Goal: Task Accomplishment & Management: Use online tool/utility

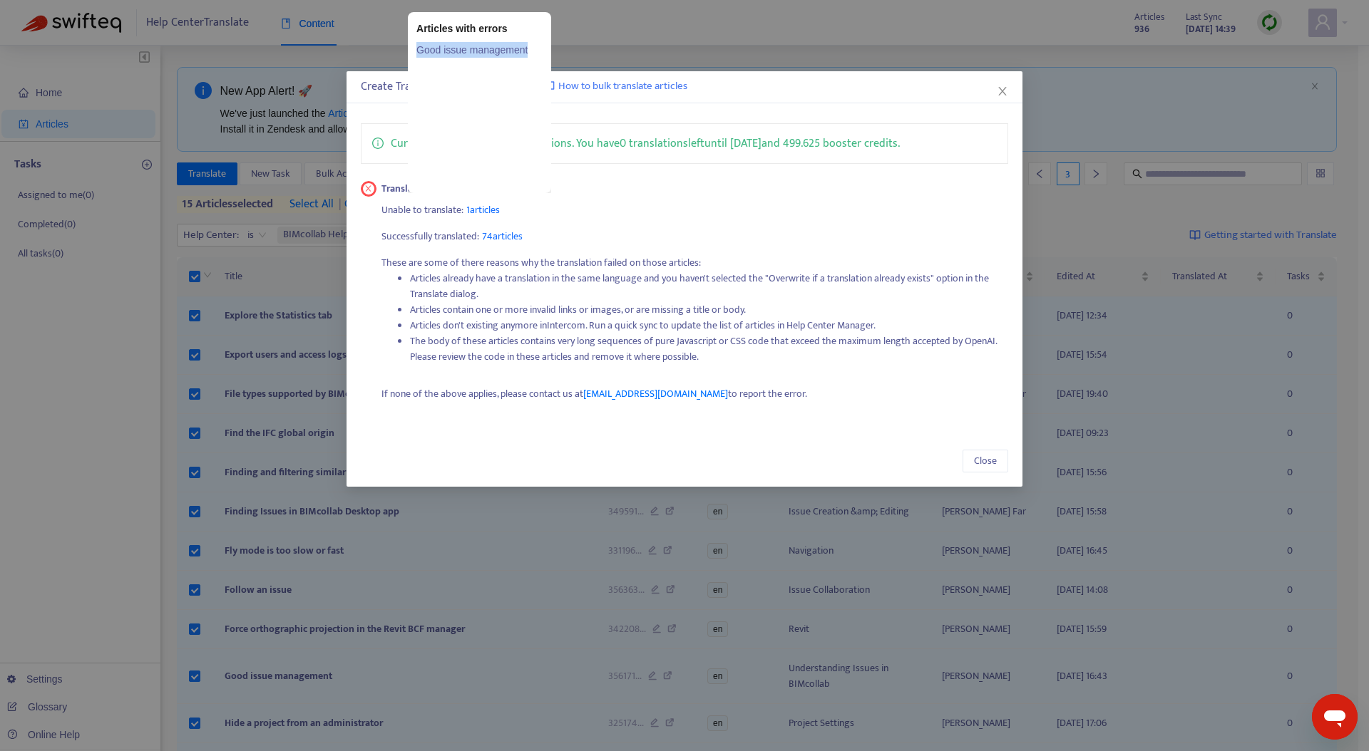
click at [494, 50] on link "Good issue management" at bounding box center [479, 50] width 126 height 16
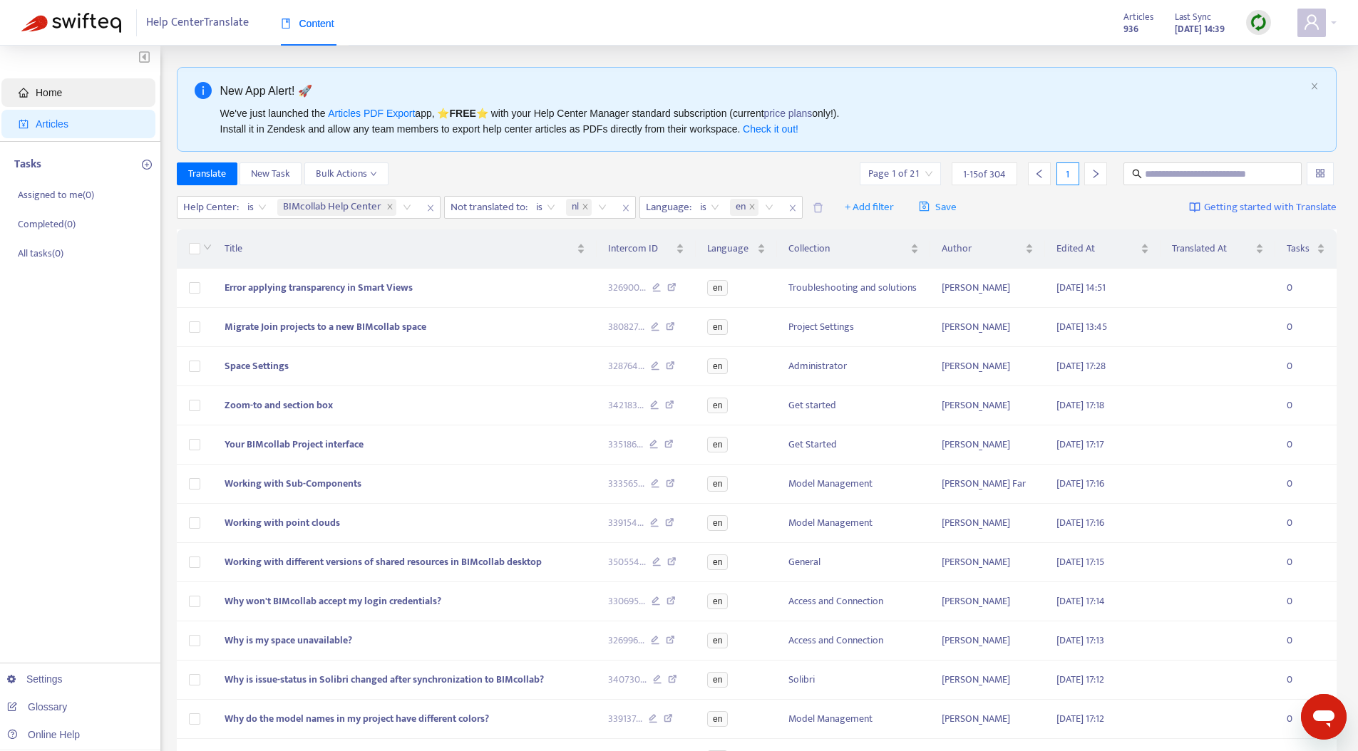
click at [53, 93] on span "Home" at bounding box center [49, 92] width 26 height 11
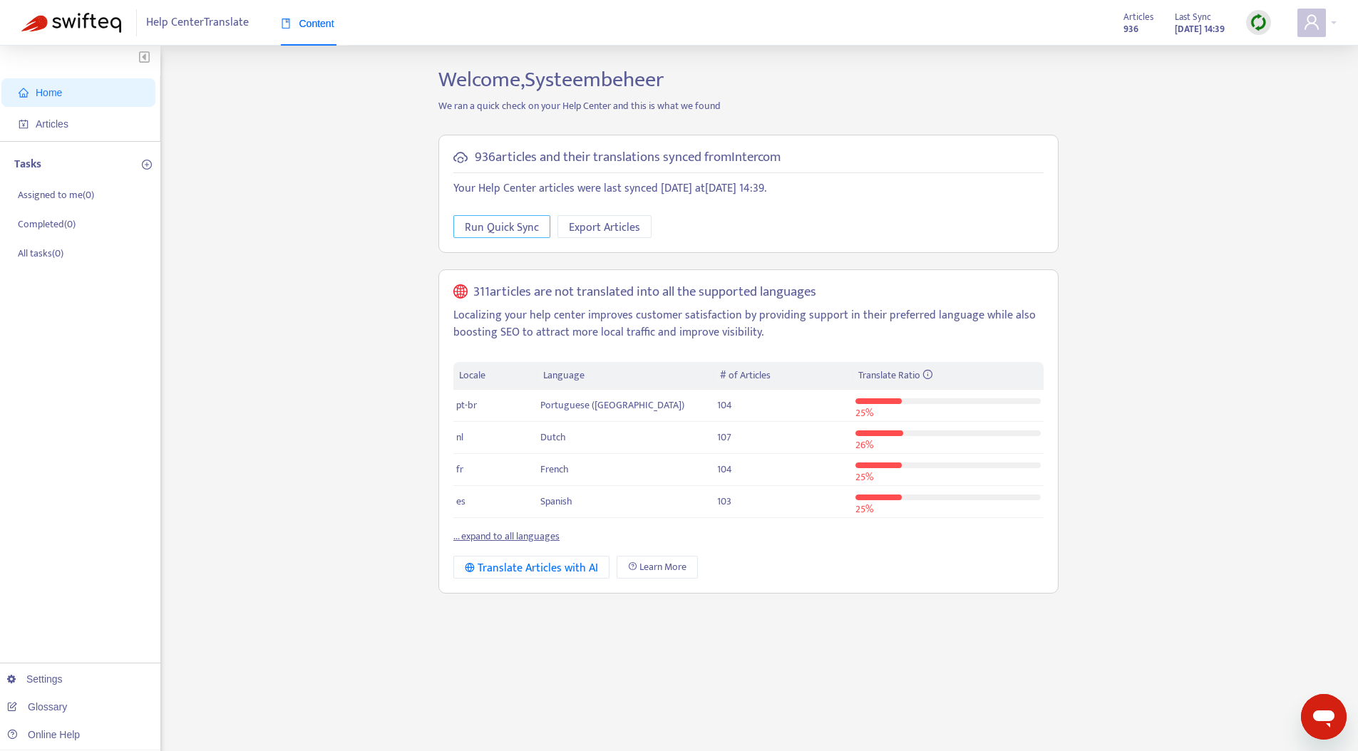
click at [500, 230] on span "Run Quick Sync" at bounding box center [502, 228] width 74 height 18
click at [64, 129] on span "Articles" at bounding box center [52, 123] width 33 height 11
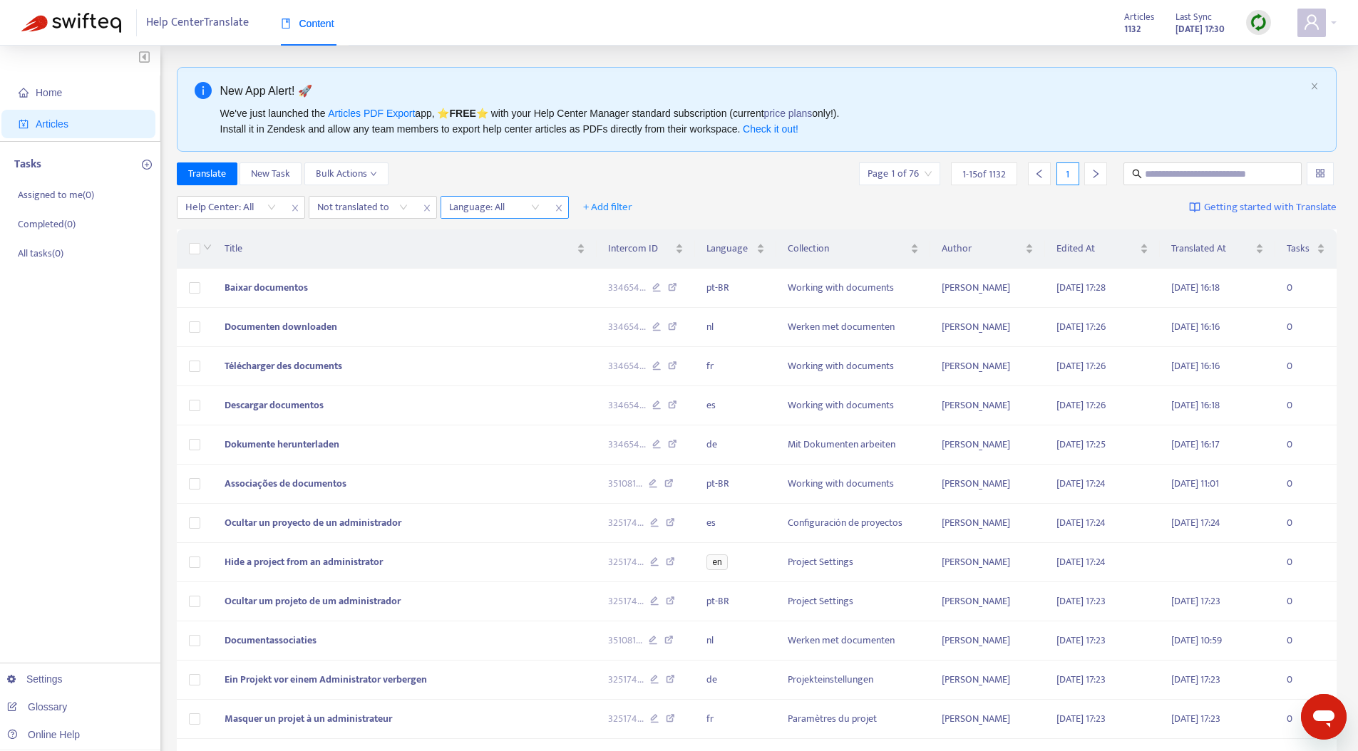
click at [494, 212] on div at bounding box center [487, 207] width 86 height 17
click at [462, 261] on div "en" at bounding box center [577, 258] width 248 height 16
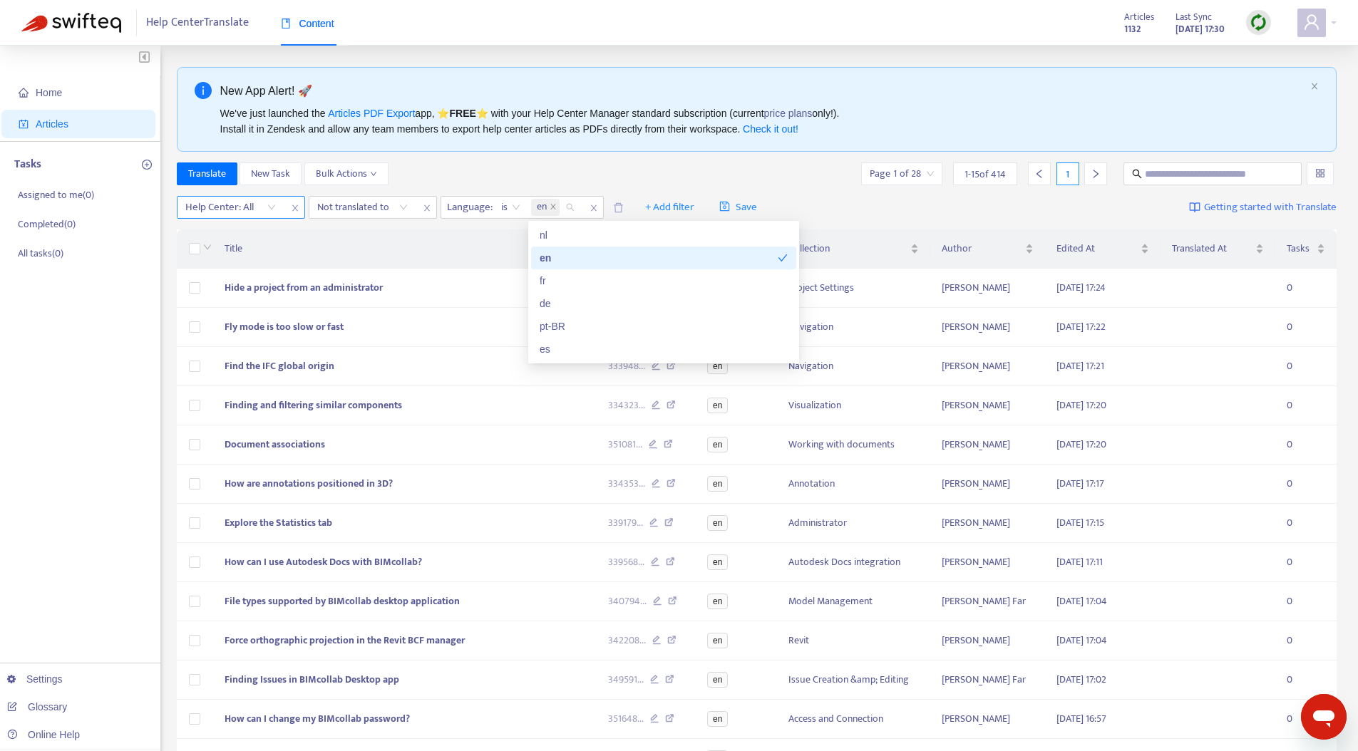
click at [252, 212] on div at bounding box center [223, 207] width 86 height 17
click at [259, 236] on div "BIMcollab Help Center" at bounding box center [313, 235] width 248 height 16
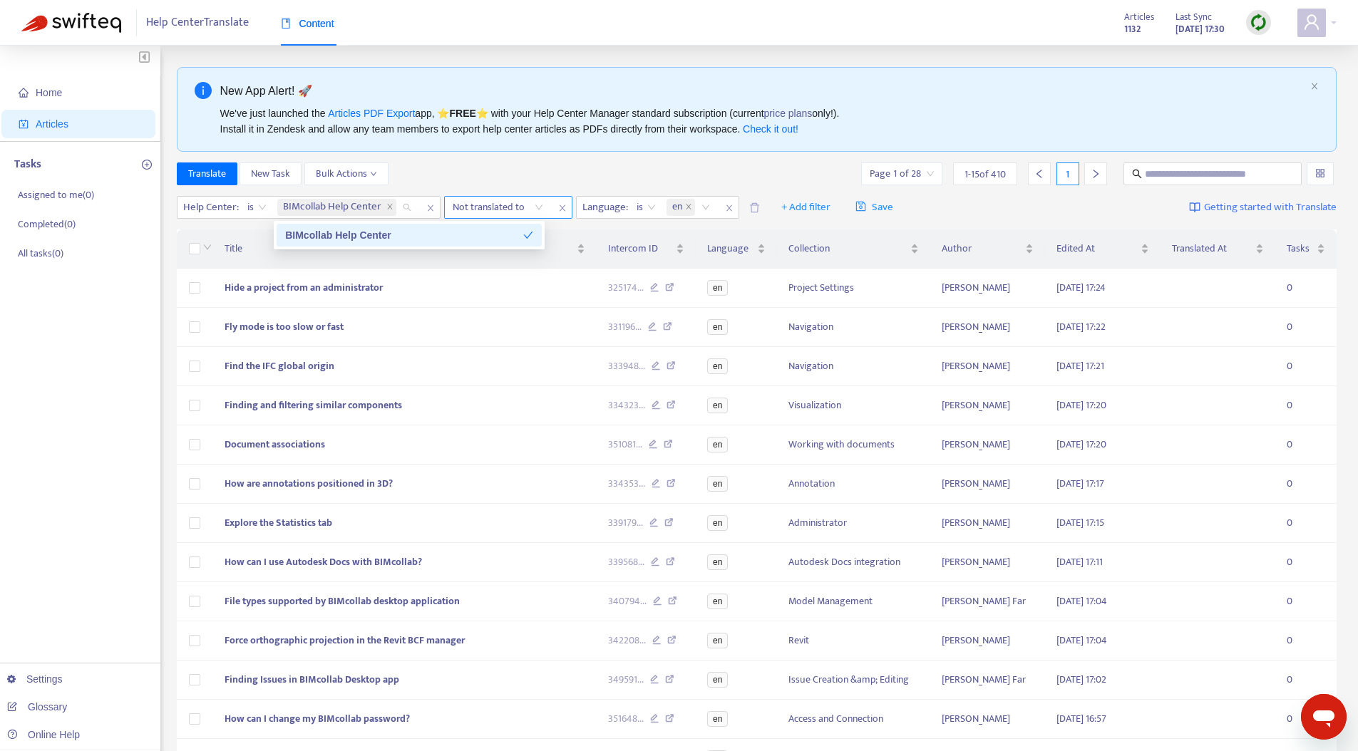
click at [500, 205] on div at bounding box center [491, 207] width 86 height 17
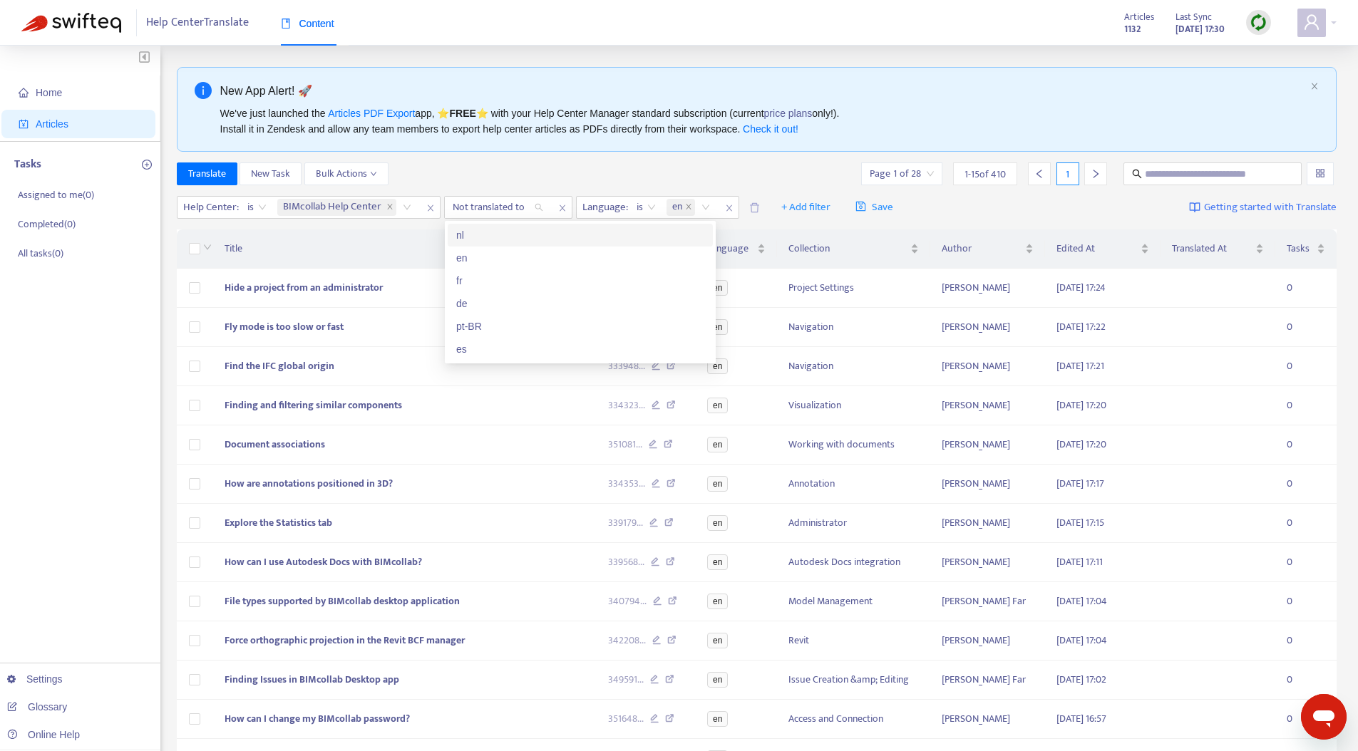
click at [507, 235] on div "nl" at bounding box center [580, 235] width 248 height 16
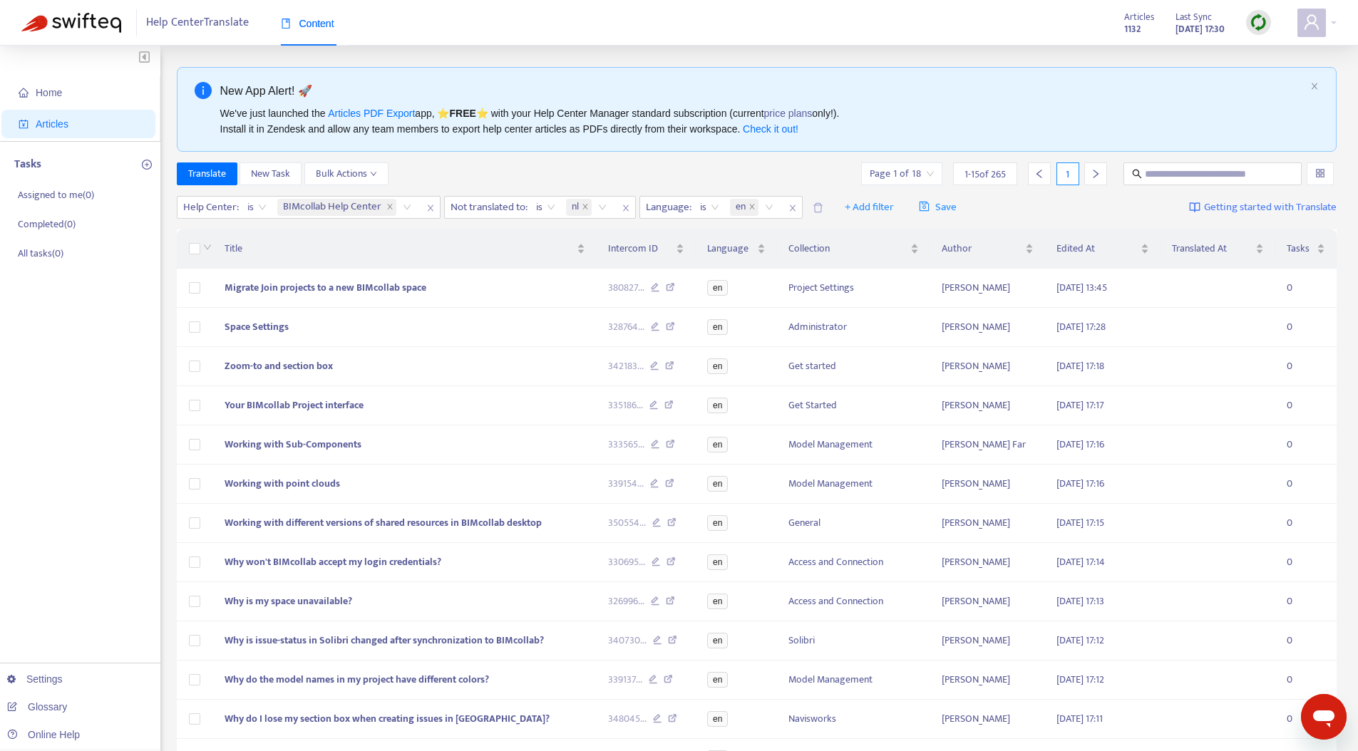
click at [478, 167] on div "Translate New Task Bulk Actions Page 1 of 18 1 - 15 of 265 1" at bounding box center [757, 174] width 1160 height 23
click at [238, 248] on span "Title" at bounding box center [399, 249] width 349 height 16
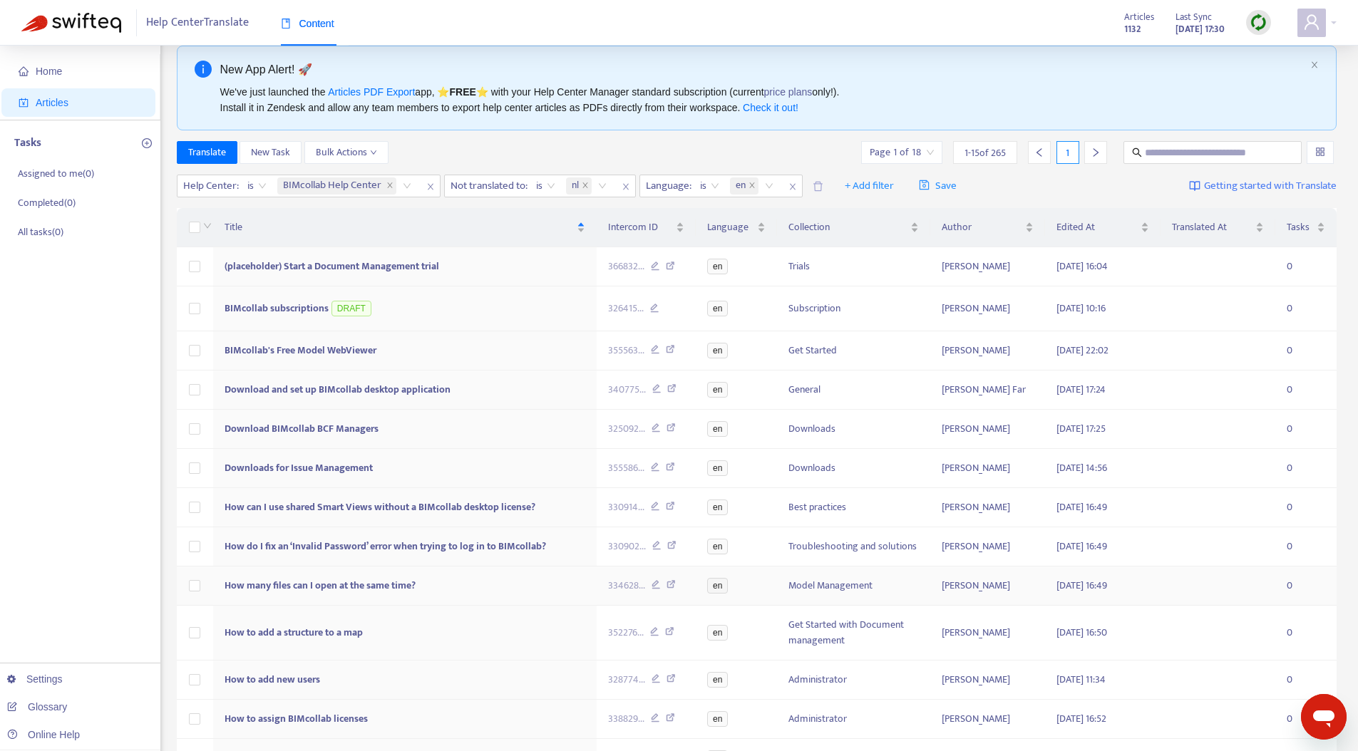
scroll to position [23, 0]
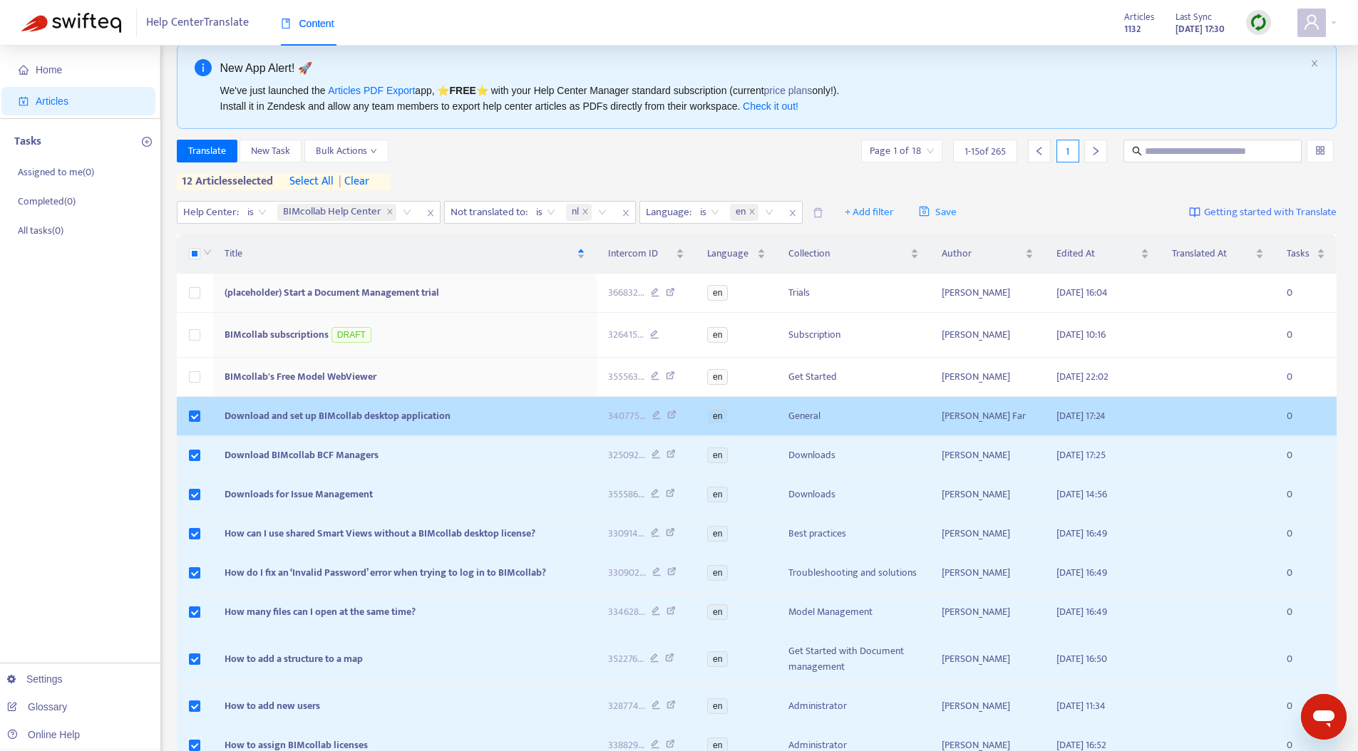
click at [201, 415] on td at bounding box center [195, 416] width 37 height 39
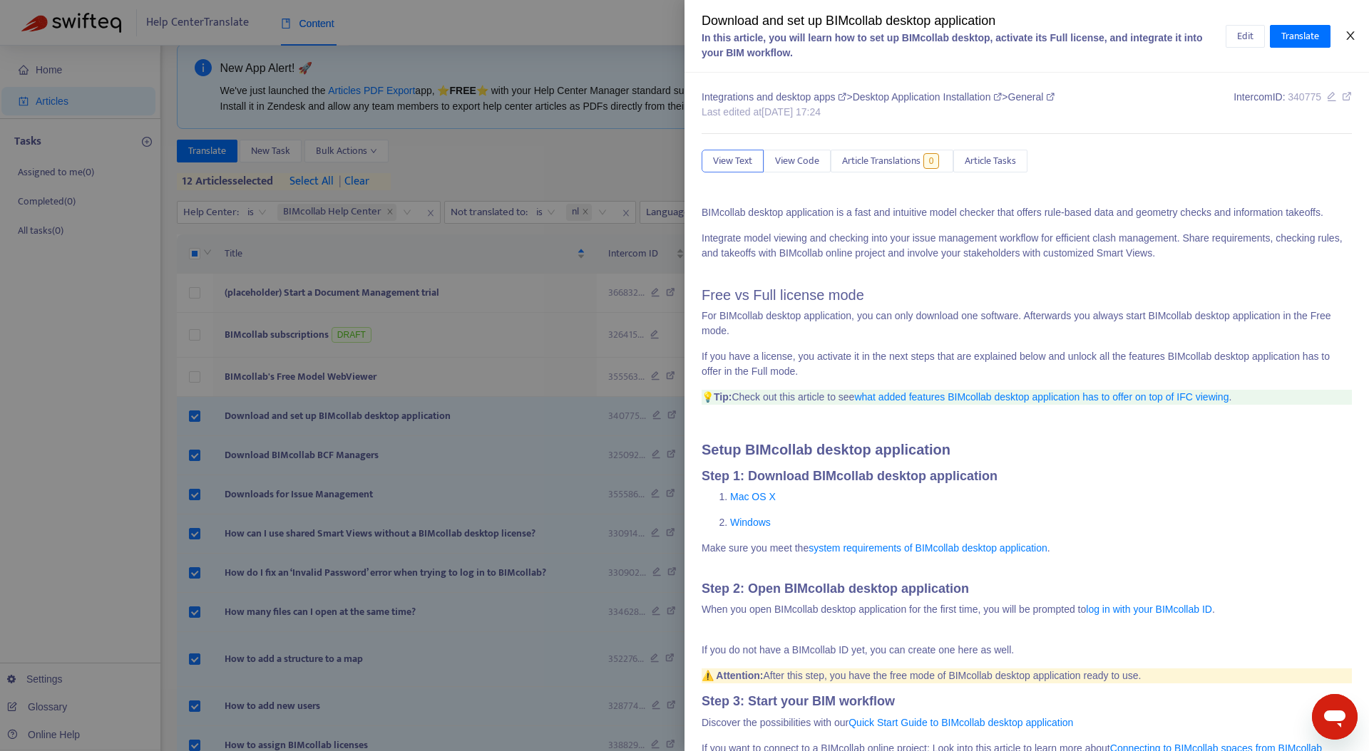
click at [1344, 38] on icon "close" at bounding box center [1349, 35] width 11 height 11
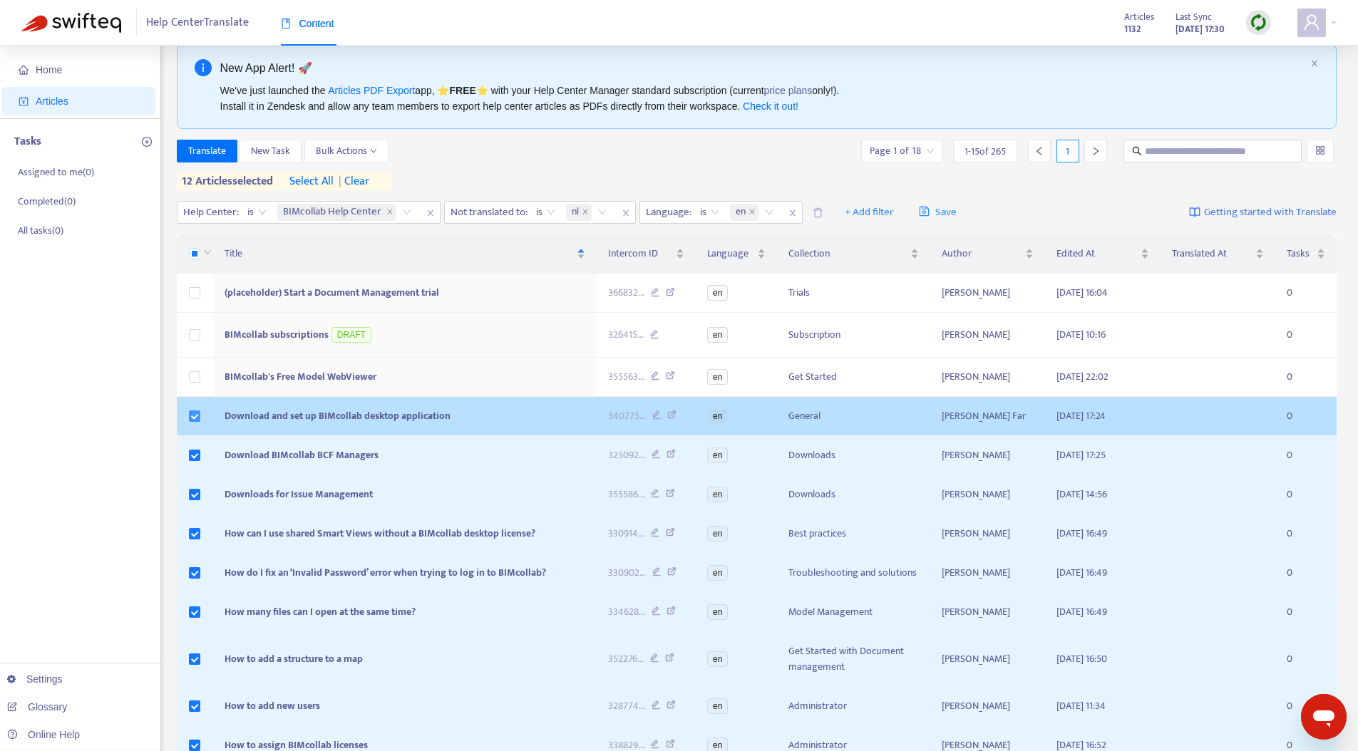
click at [191, 422] on label at bounding box center [194, 416] width 11 height 16
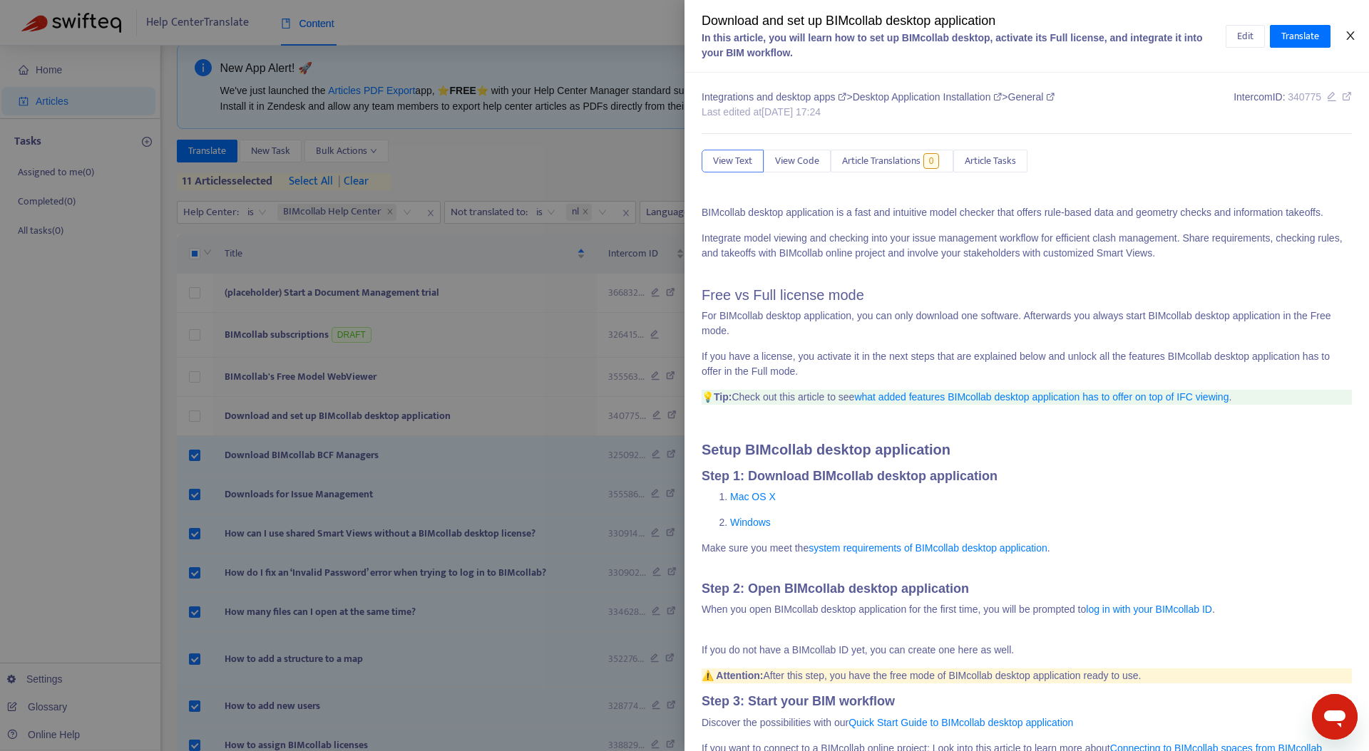
click at [1352, 35] on icon "close" at bounding box center [1349, 35] width 11 height 11
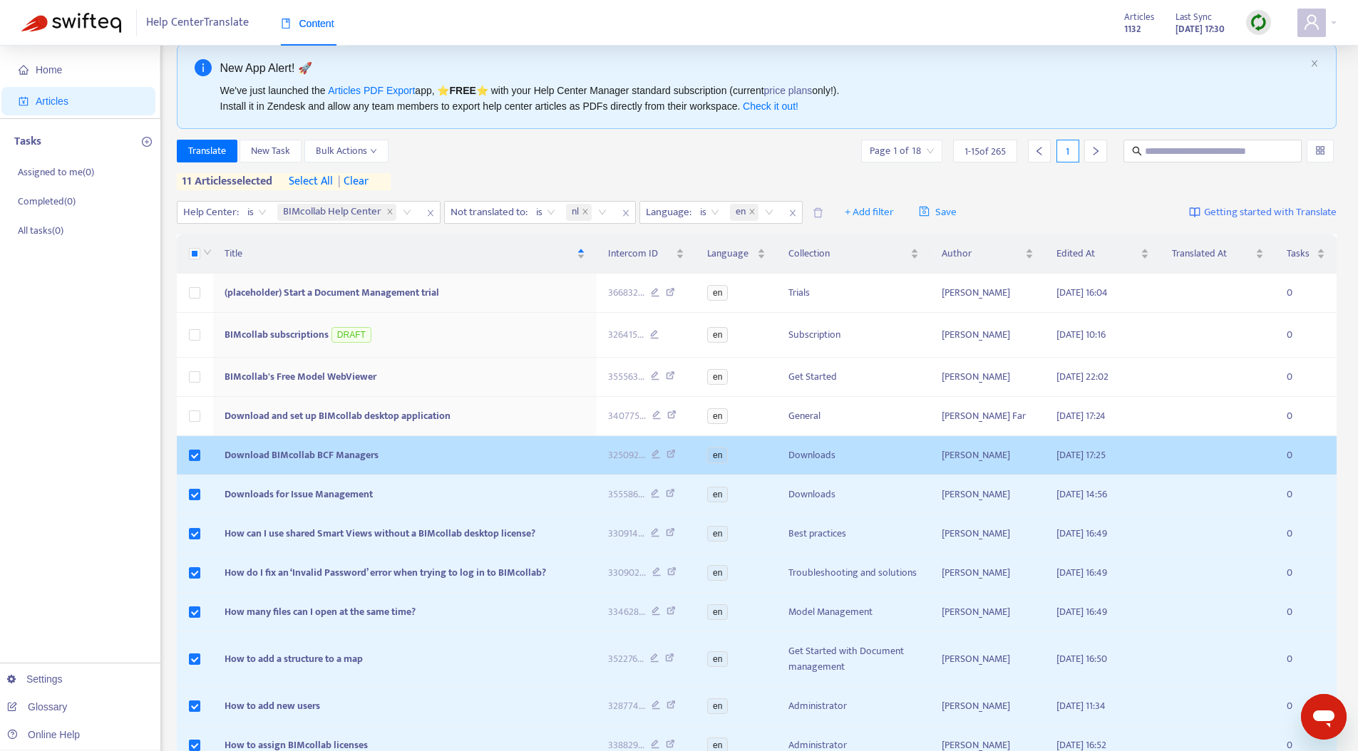
click at [187, 455] on td at bounding box center [195, 455] width 37 height 39
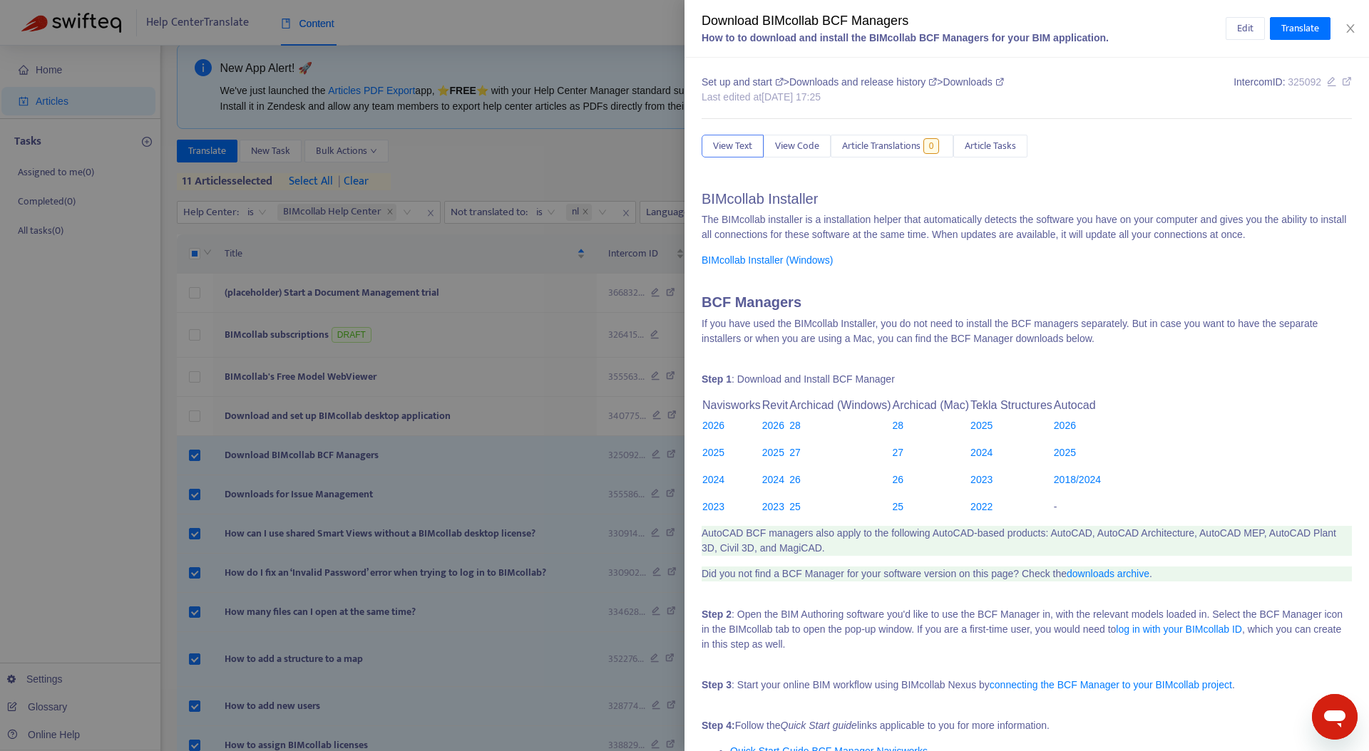
click at [192, 459] on div at bounding box center [684, 375] width 1369 height 751
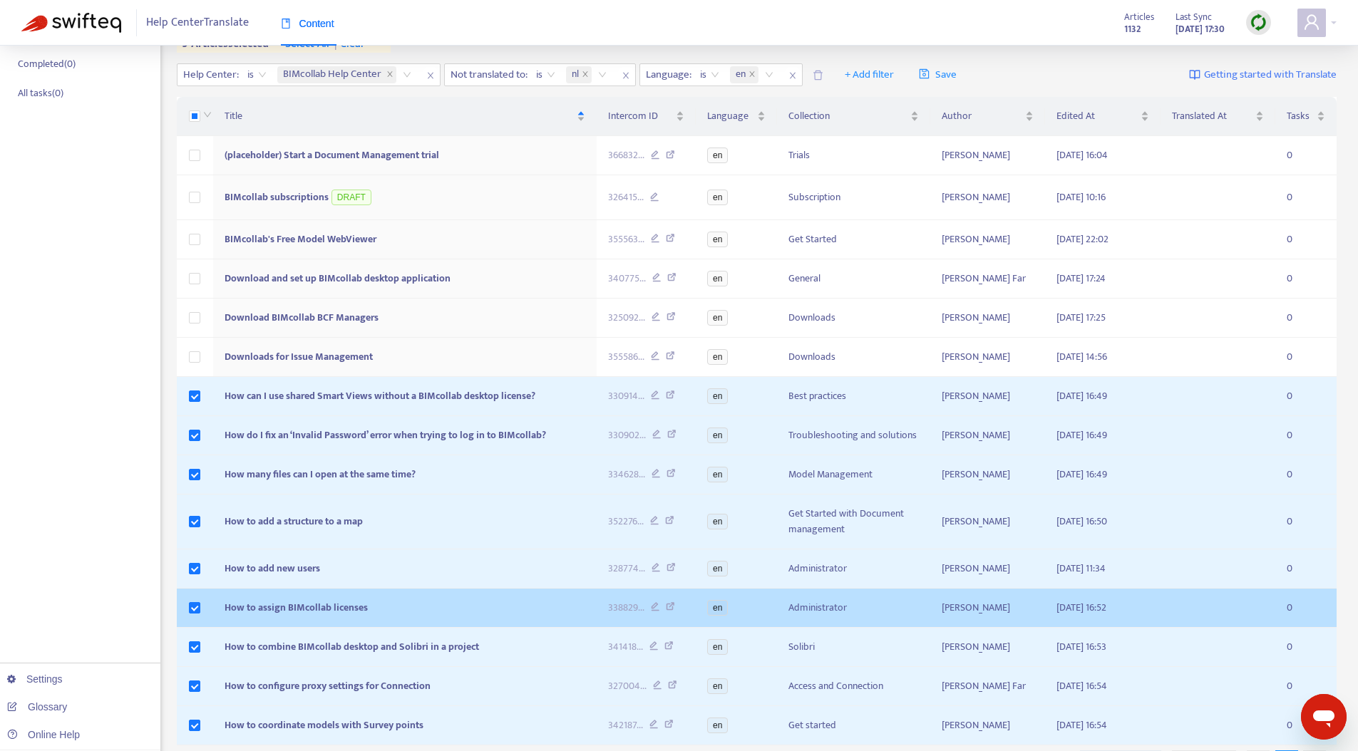
scroll to position [235, 0]
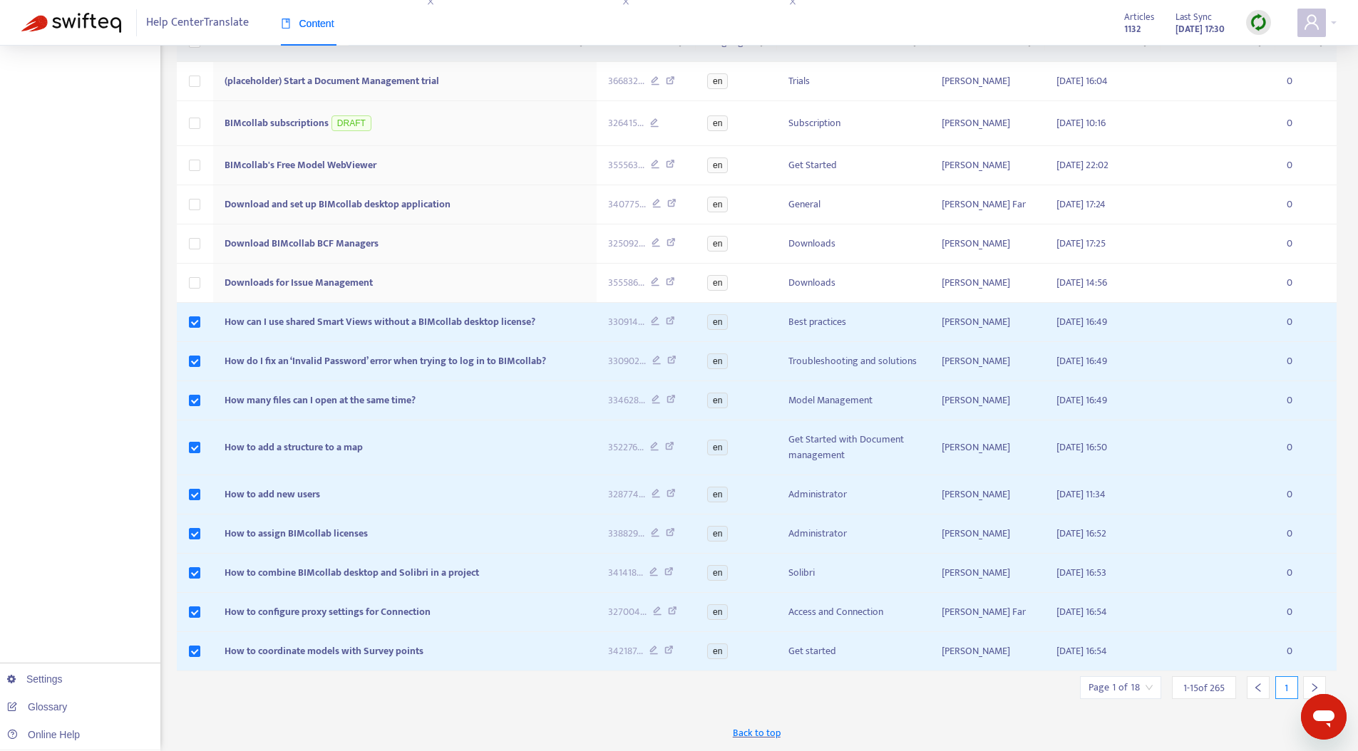
click at [1314, 683] on icon "right" at bounding box center [1314, 688] width 10 height 10
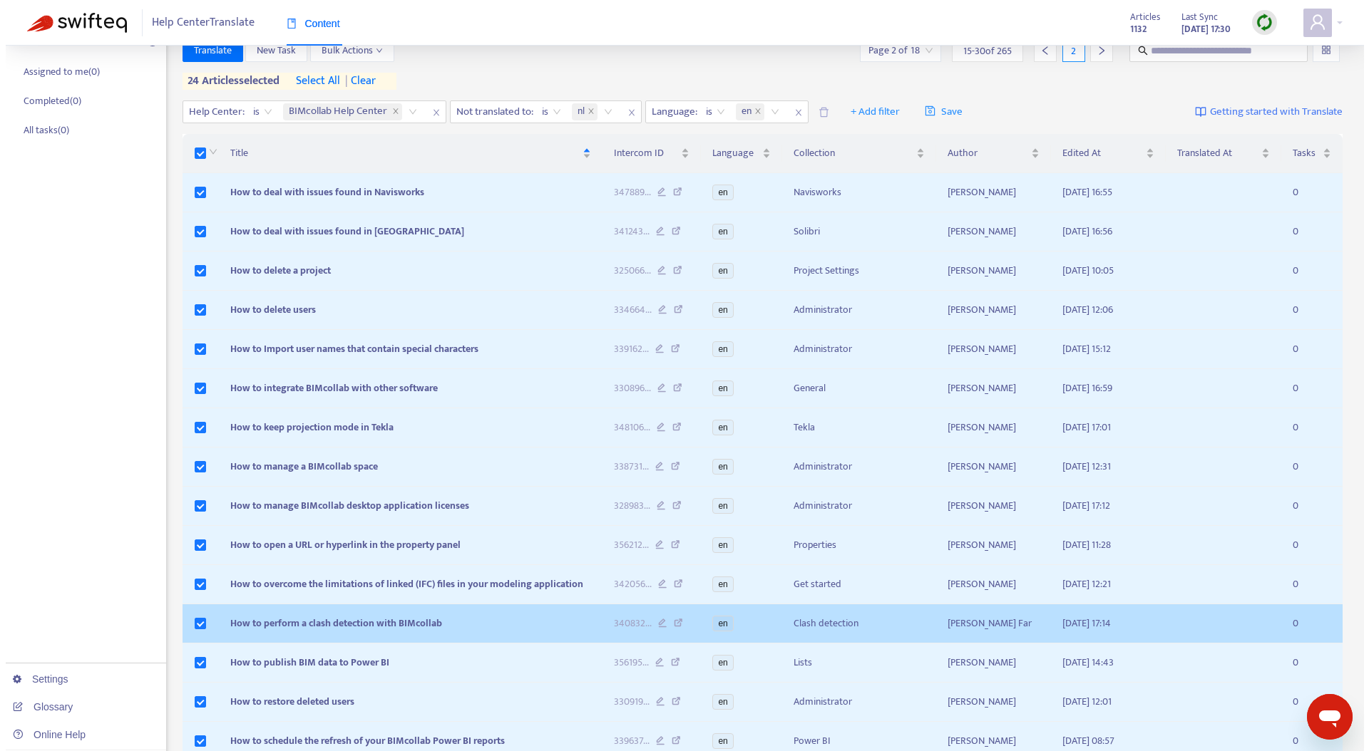
scroll to position [0, 0]
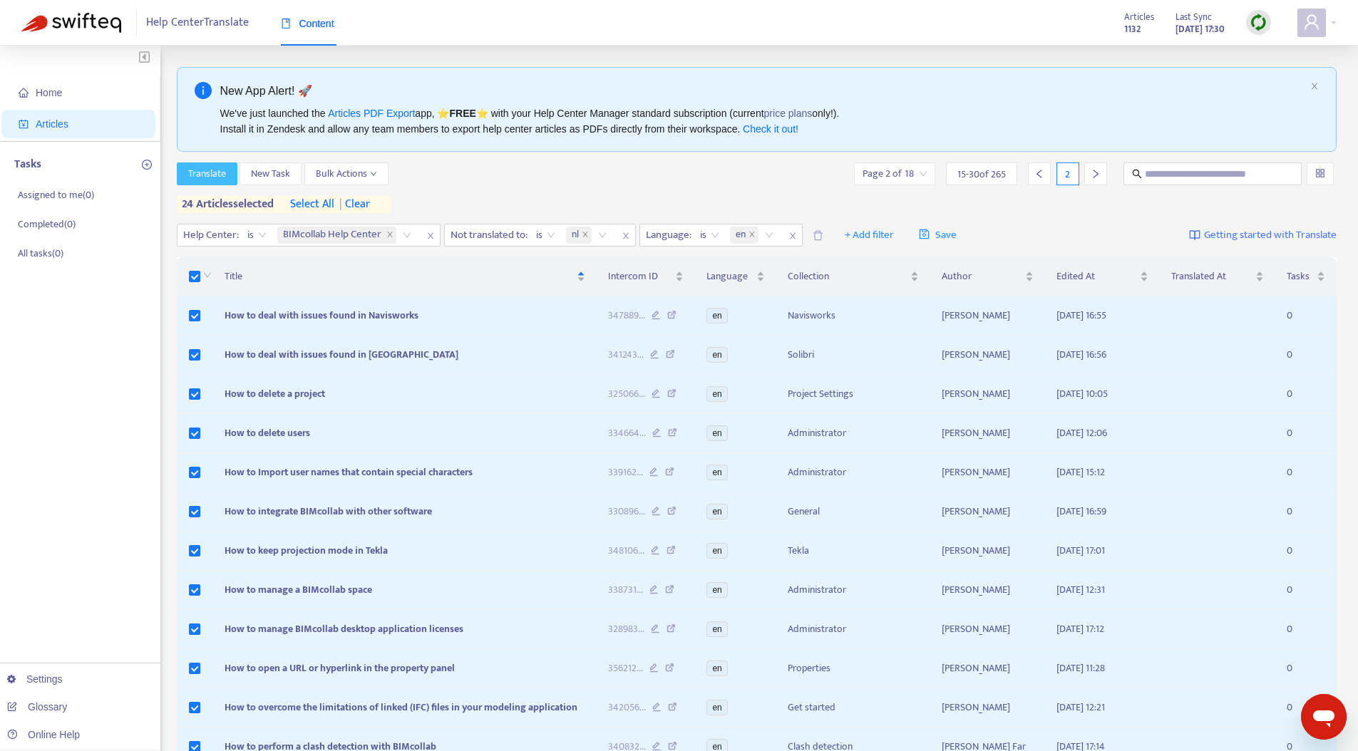
click at [209, 177] on span "Translate" at bounding box center [207, 174] width 38 height 16
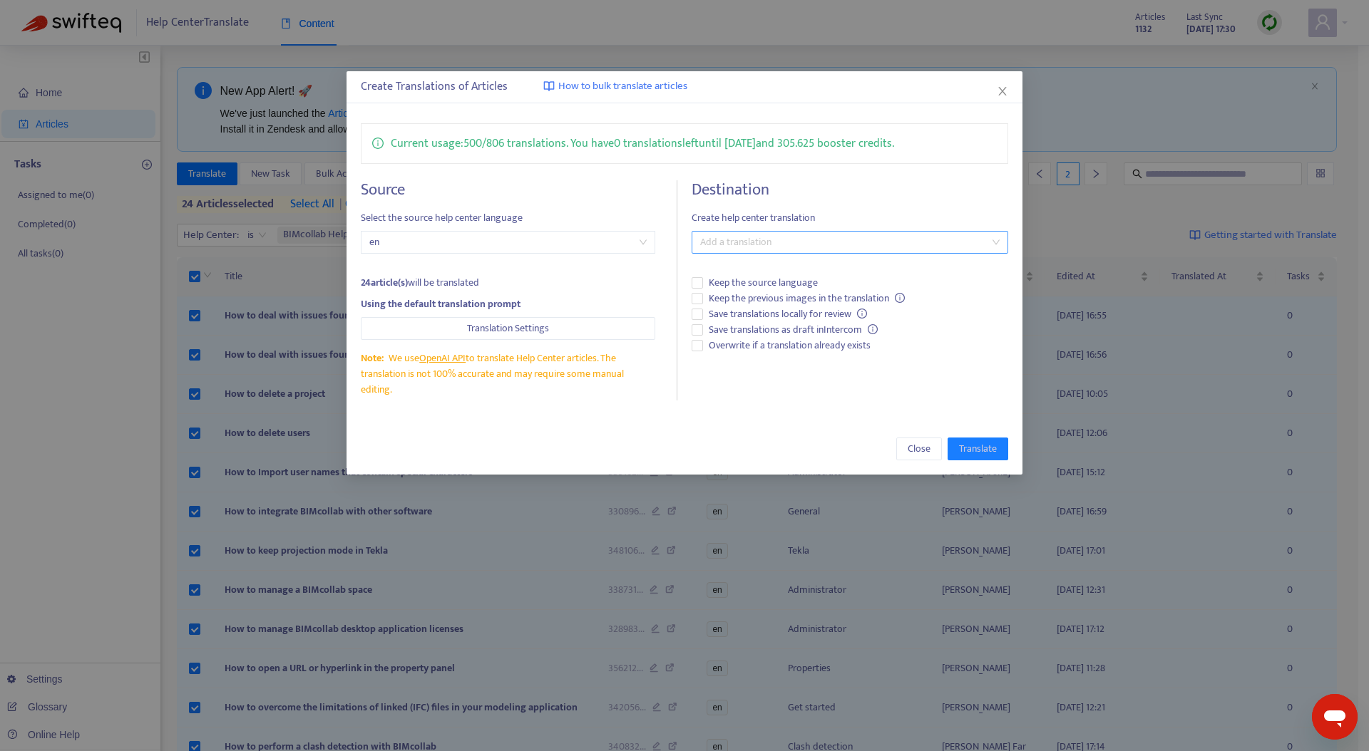
click at [760, 249] on div at bounding box center [842, 242] width 295 height 17
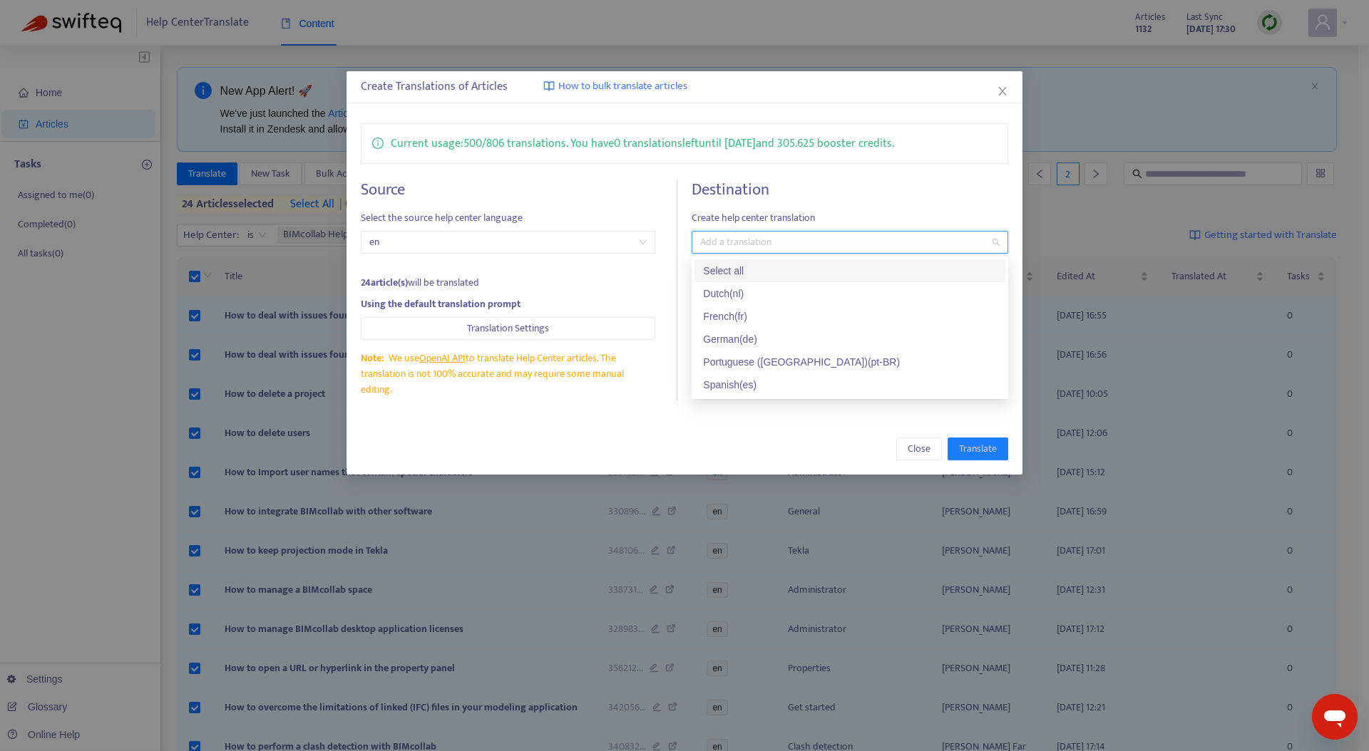
click at [756, 272] on div "Select all" at bounding box center [850, 271] width 294 height 16
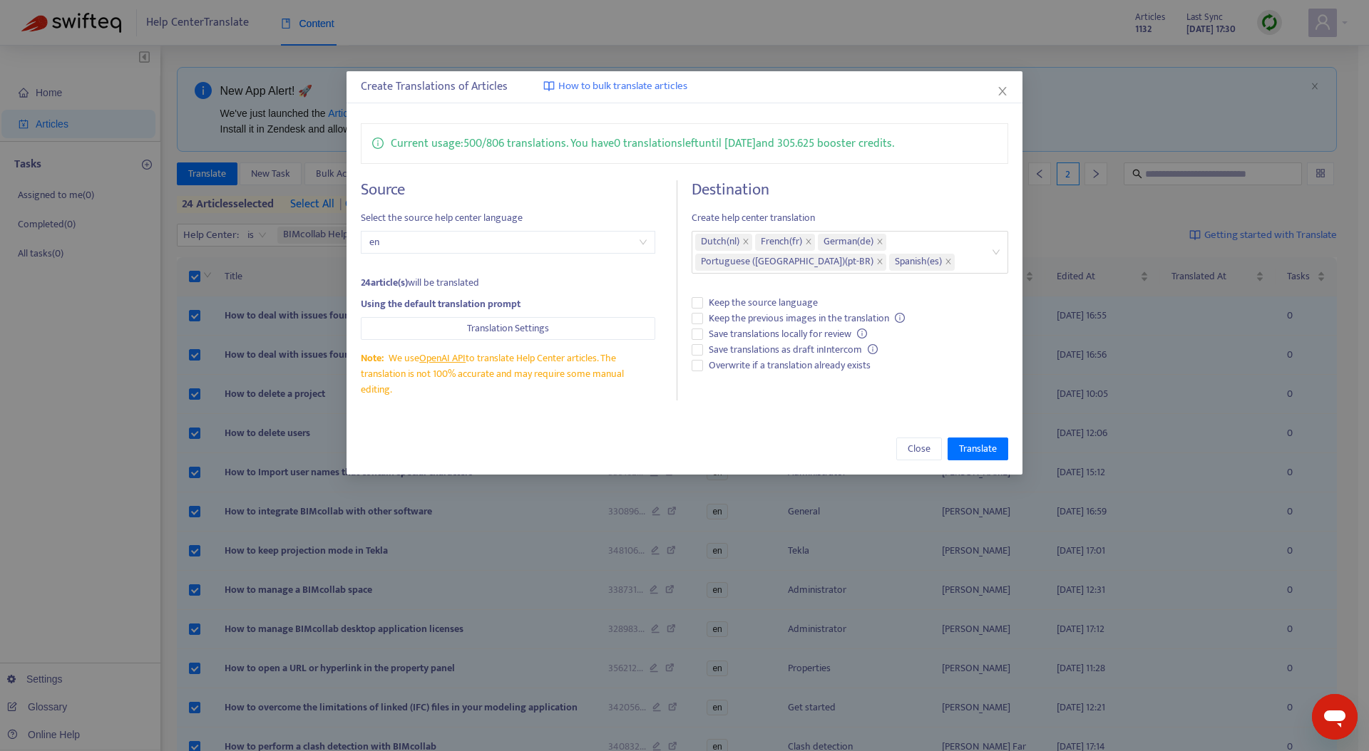
click at [623, 465] on div "Close Translate" at bounding box center [684, 448] width 676 height 51
click at [971, 448] on span "Translate" at bounding box center [978, 449] width 38 height 16
